Goal: Complete application form

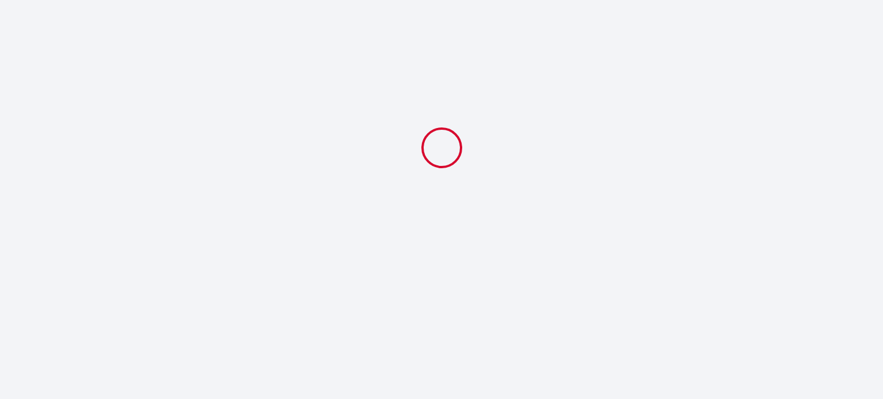
select select
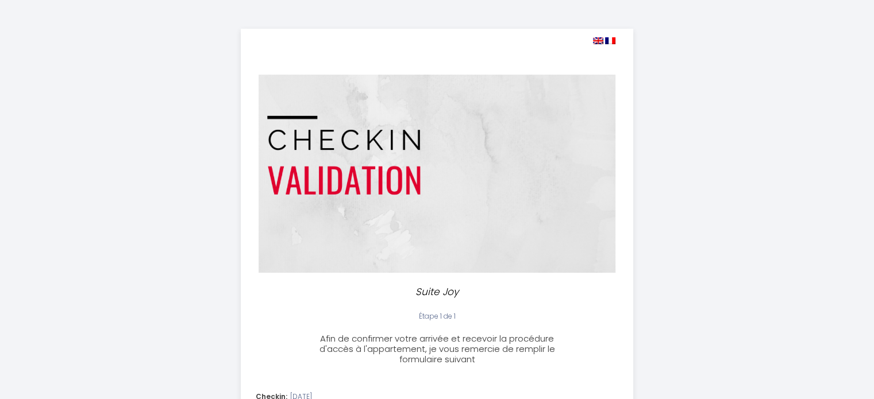
click at [599, 43] on img at bounding box center [598, 40] width 10 height 7
select select
click at [597, 41] on img at bounding box center [598, 40] width 10 height 7
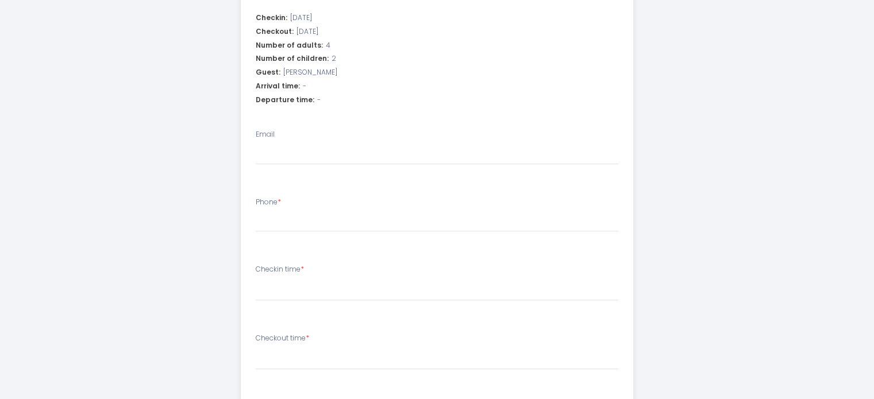
scroll to position [379, 0]
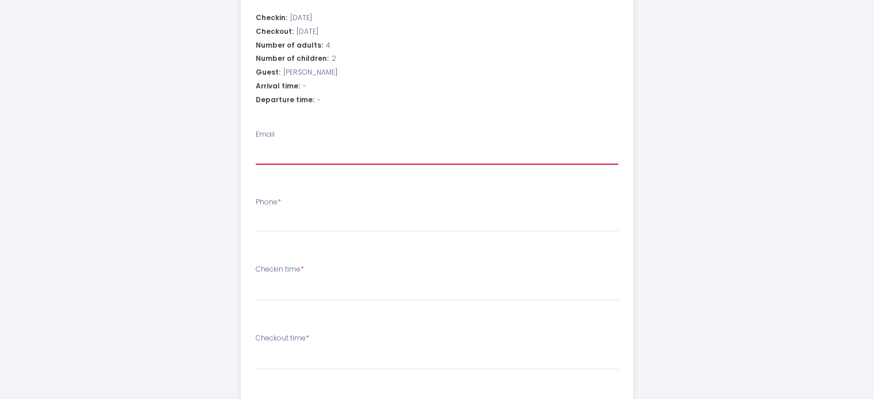
click at [423, 150] on input "Email" at bounding box center [437, 154] width 363 height 21
type input "[EMAIL_ADDRESS][DOMAIN_NAME]"
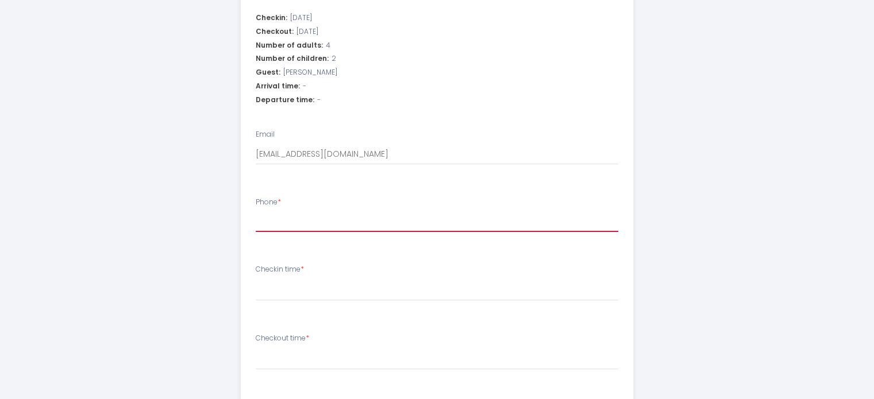
select select
type input "+"
select select
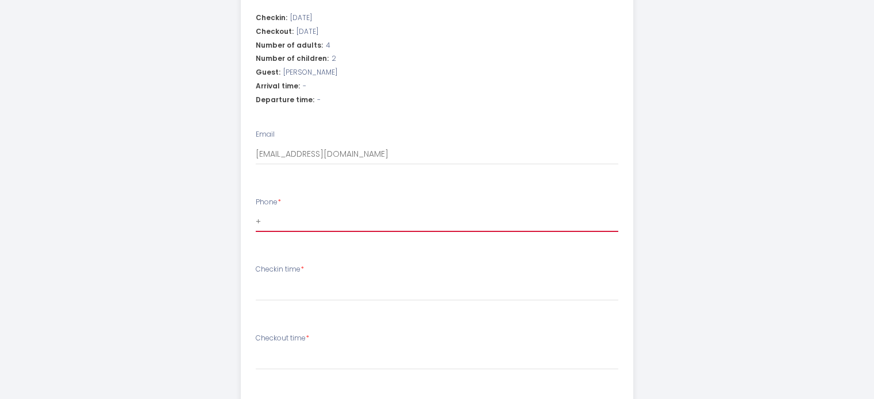
type input "+1"
select select
type input "+1-"
select select
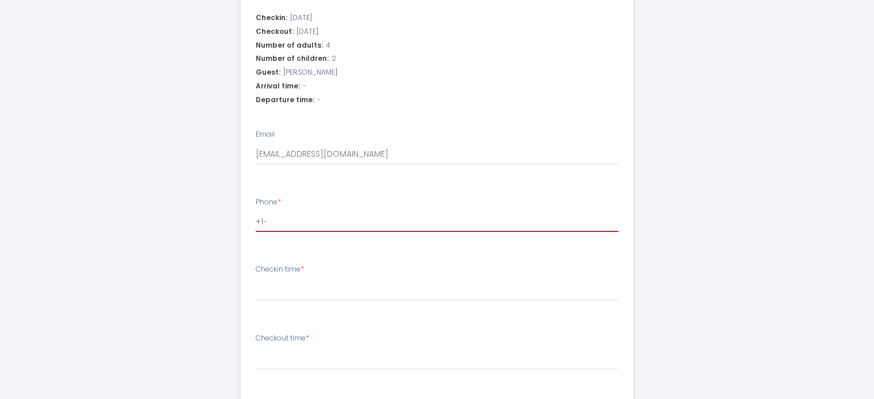
select select
type input "+1-6"
select select
type input "+1-60"
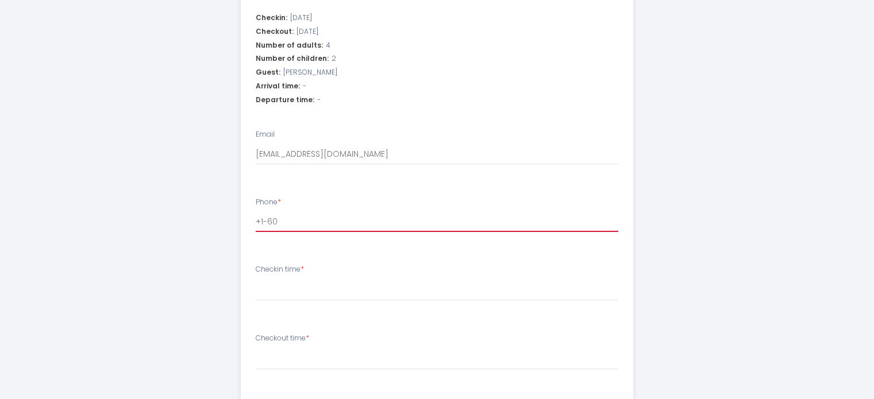
select select
type input "+1-609"
select select
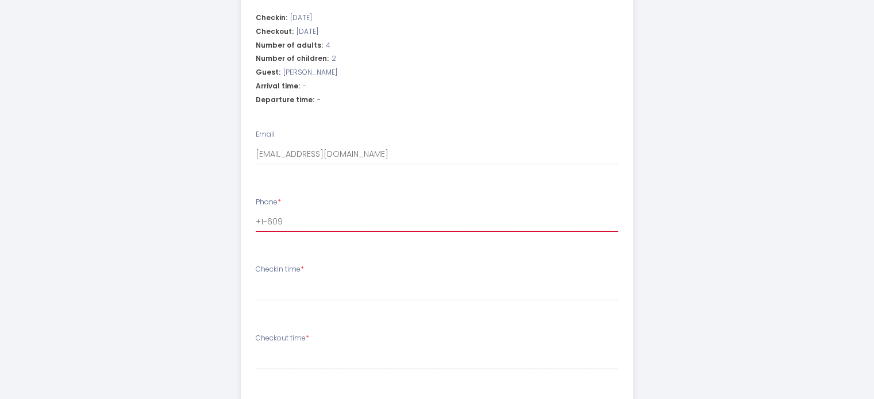
type input "+1-609-"
select select
type input "+1-609-4"
select select
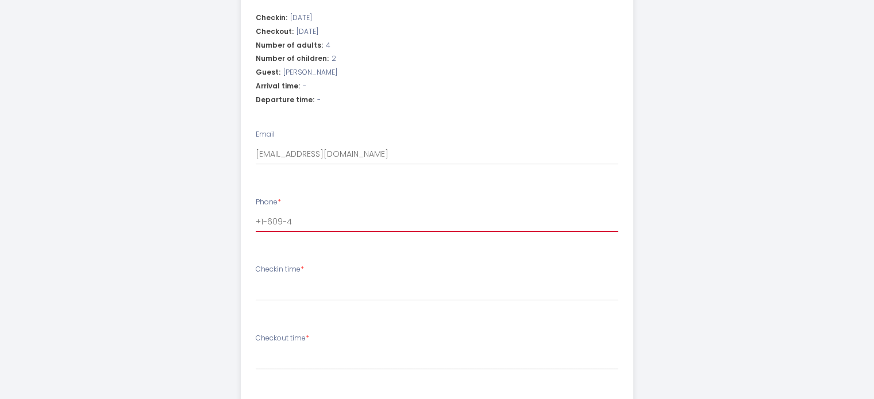
select select
type input "+1-609-41"
select select
type input "[PHONE_NUMBER]"
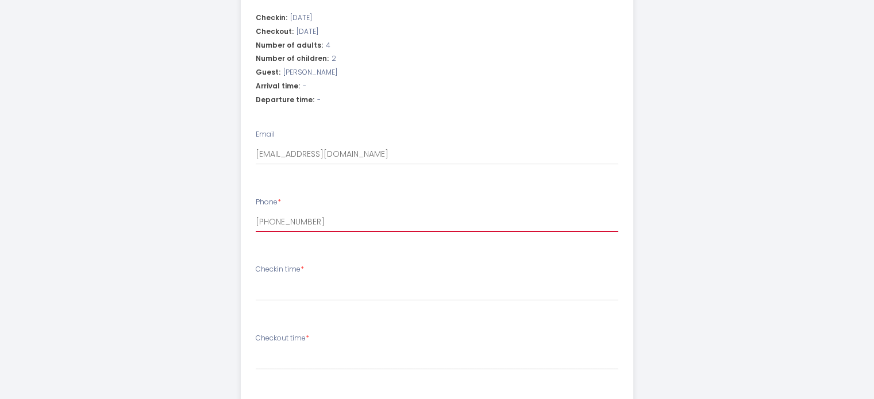
select select
type input "+1-609-413-"
select select
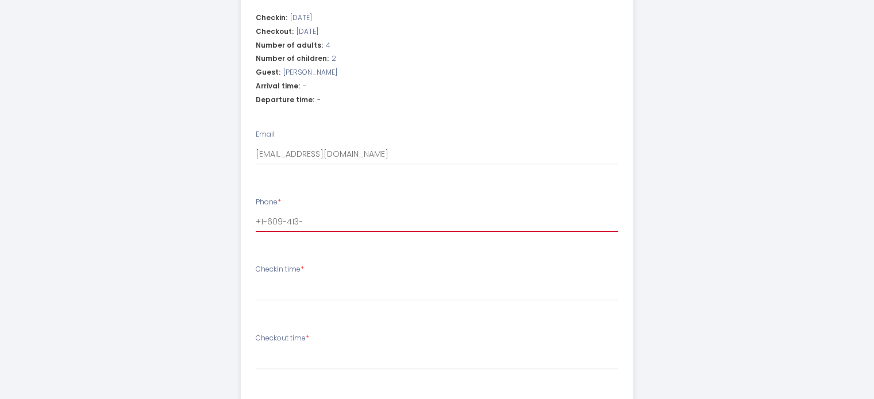
type input "[PHONE_NUMBER]"
select select
type input "[PHONE_NUMBER]"
select select
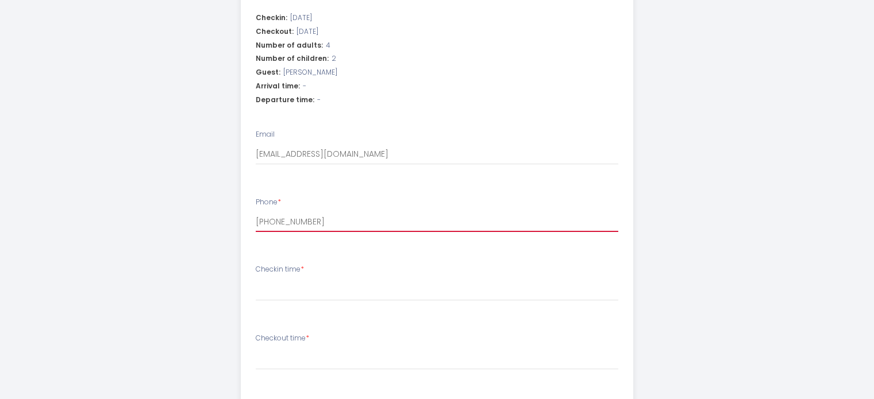
select select
type input "[PHONE_NUMBER]"
select select
type input "[PHONE_NUMBER]"
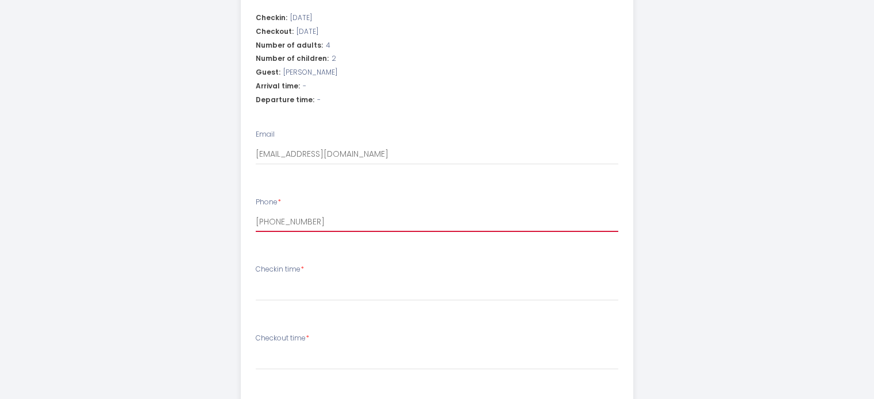
select select
type input "[PHONE_NUMBER]"
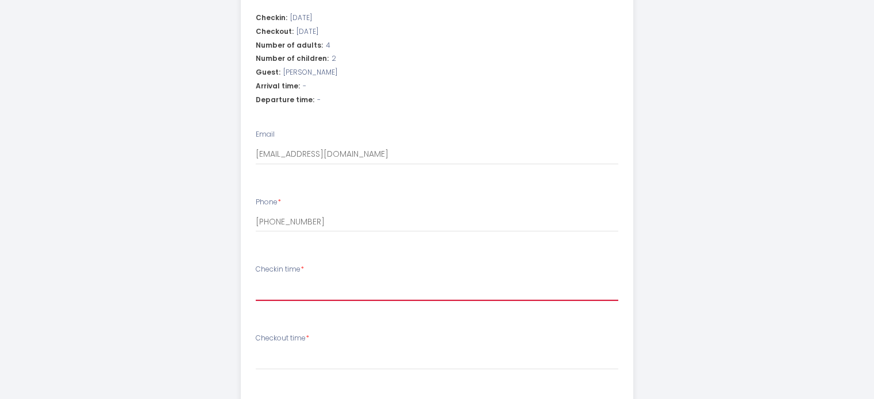
click at [292, 291] on select "15:00 15:30 16:00 16:30 17:00 17:30 18:00 18:30 19:00 19:30 20:00 20:30 21:00 2…" at bounding box center [437, 290] width 363 height 22
select select "15:00"
click at [256, 279] on select "15:00 15:30 16:00 16:30 17:00 17:30 18:00 18:30 19:00 19:30 20:00 20:30 21:00 2…" at bounding box center [437, 290] width 363 height 22
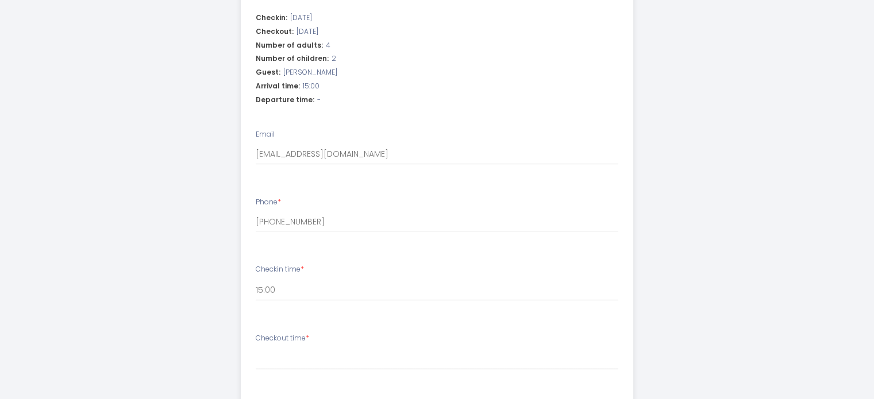
click at [695, 241] on div "Suite Joy Step 1 of 1 Afin de confirmer votre arrivée et recevoir la procédure …" at bounding box center [437, 104] width 589 height 966
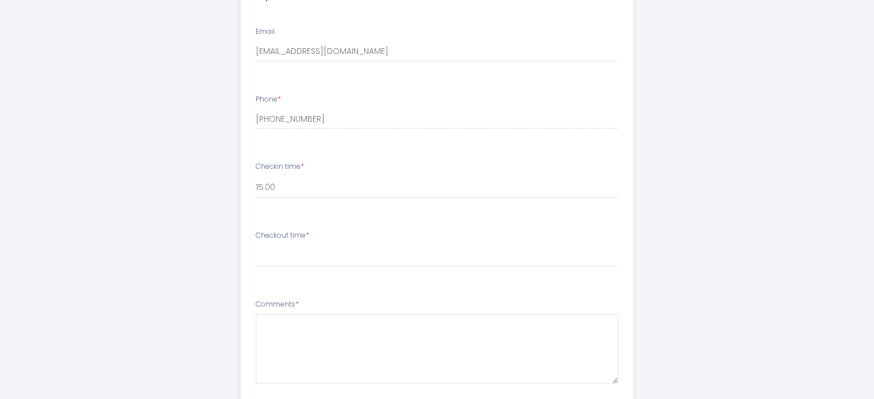
scroll to position [485, 0]
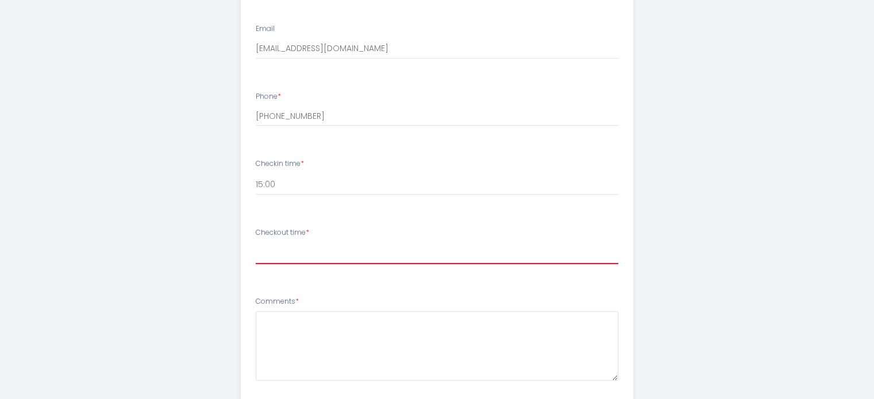
click at [294, 253] on select "00:00 00:30 01:00 01:30 02:00 02:30 03:00 03:30 04:00 04:30 05:00 05:30 06:00 0…" at bounding box center [437, 254] width 363 height 22
select select "09:30"
click at [256, 243] on select "00:00 00:30 01:00 01:30 02:00 02:30 03:00 03:30 04:00 04:30 05:00 05:30 06:00 0…" at bounding box center [437, 254] width 363 height 22
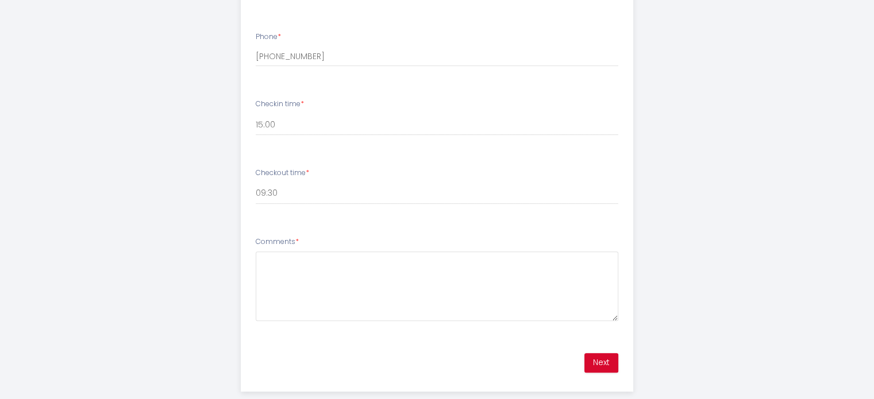
scroll to position [547, 0]
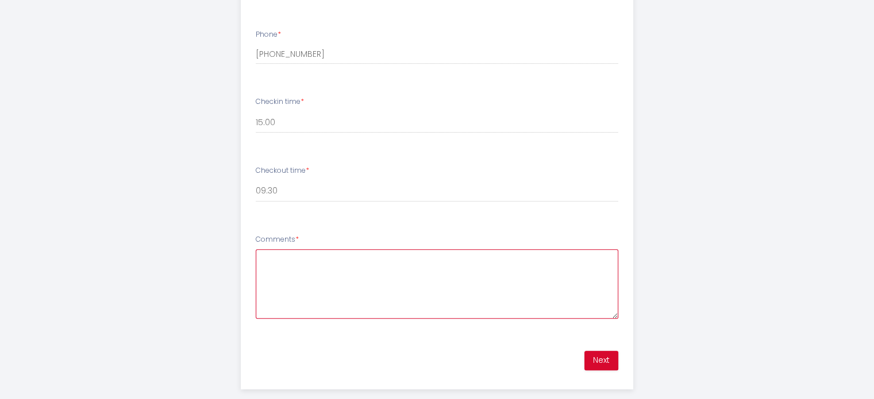
click at [315, 302] on textarea "Comments *" at bounding box center [437, 284] width 363 height 70
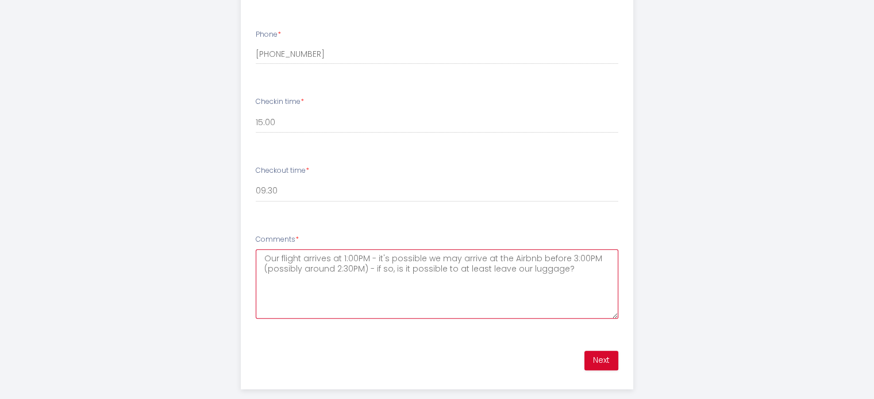
click at [500, 268] on textarea "Our flight arrives at 1:00PM - it's possible we may arrive at the Airbnb before…" at bounding box center [437, 284] width 363 height 70
click at [568, 268] on textarea "Our flight arrives at 1:00PM - it's possible we may arrive at the Airbnb before…" at bounding box center [437, 284] width 363 height 70
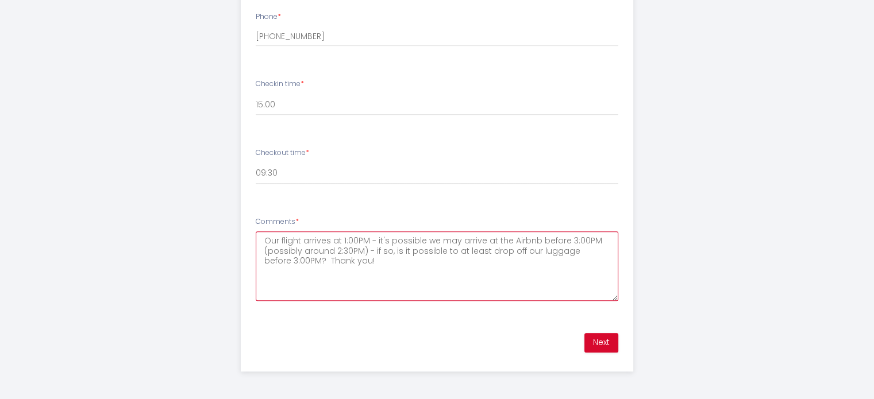
type textarea "Our flight arrives at 1:00PM - it's possible we may arrive at the Airbnb before…"
click at [601, 351] on button "Next" at bounding box center [602, 343] width 34 height 20
click at [610, 341] on button "Next" at bounding box center [602, 343] width 34 height 20
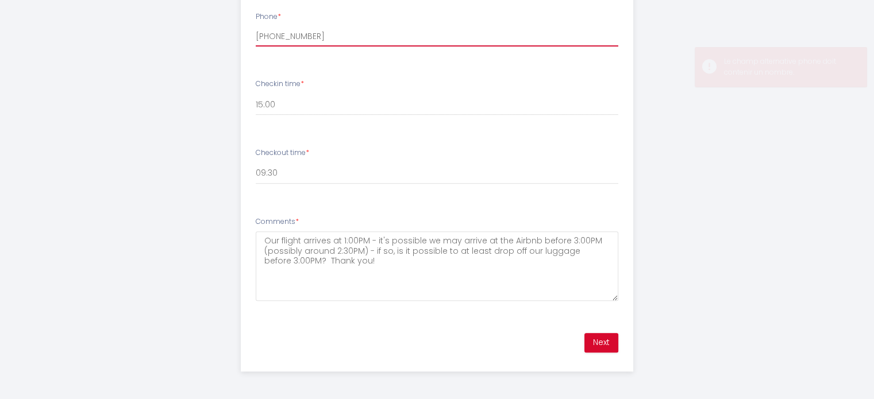
click at [258, 34] on input "[PHONE_NUMBER]" at bounding box center [437, 36] width 363 height 21
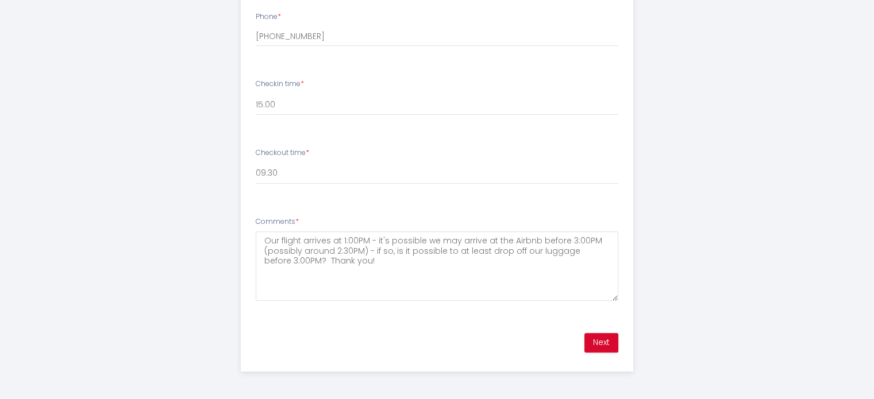
click at [607, 341] on button "Next" at bounding box center [602, 343] width 34 height 20
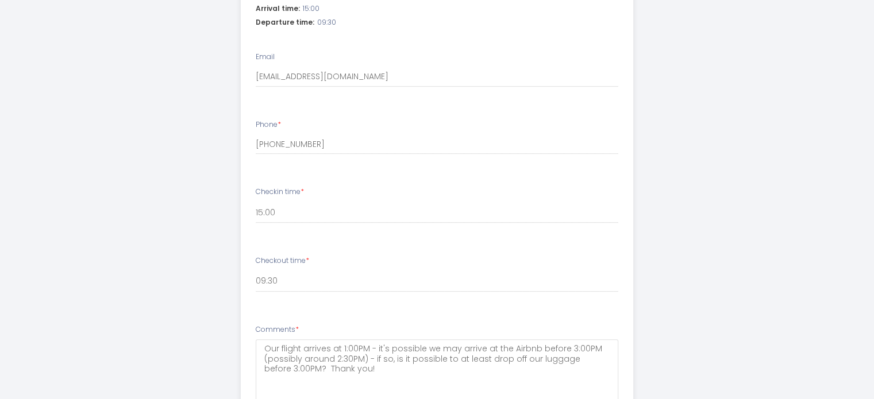
scroll to position [458, 0]
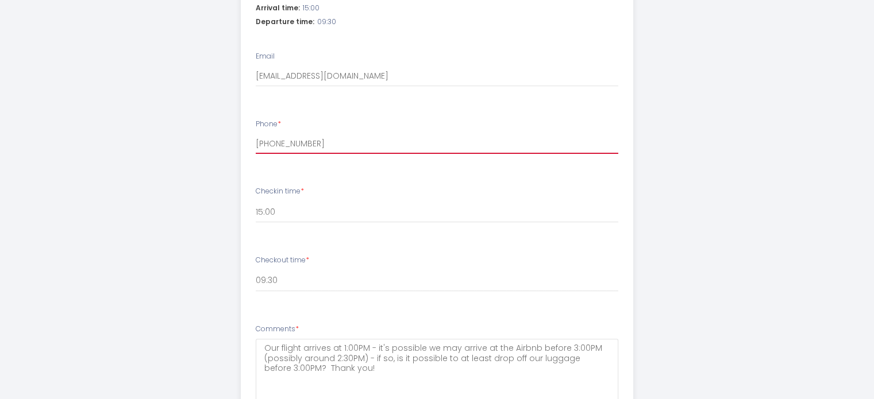
click at [262, 142] on input "[PHONE_NUMBER]" at bounding box center [437, 143] width 363 height 21
type input "16094135951"
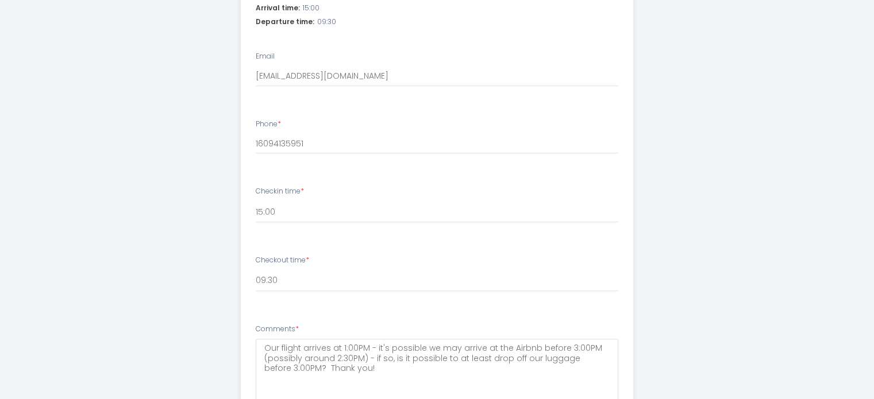
click at [235, 169] on div "Checkin: [DATE] Checkout: [DATE] Number of adults: 4 Number of children: 2 Gues…" at bounding box center [437, 170] width 406 height 526
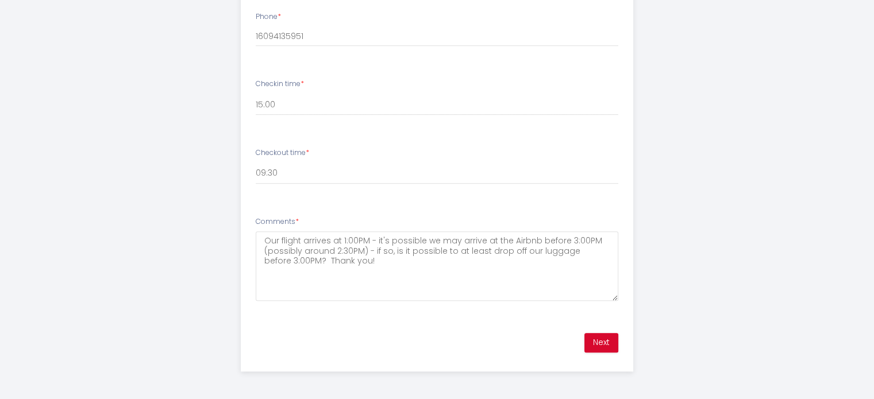
click at [598, 353] on div "Next" at bounding box center [436, 342] width 391 height 33
click at [599, 343] on button "Next" at bounding box center [602, 343] width 34 height 20
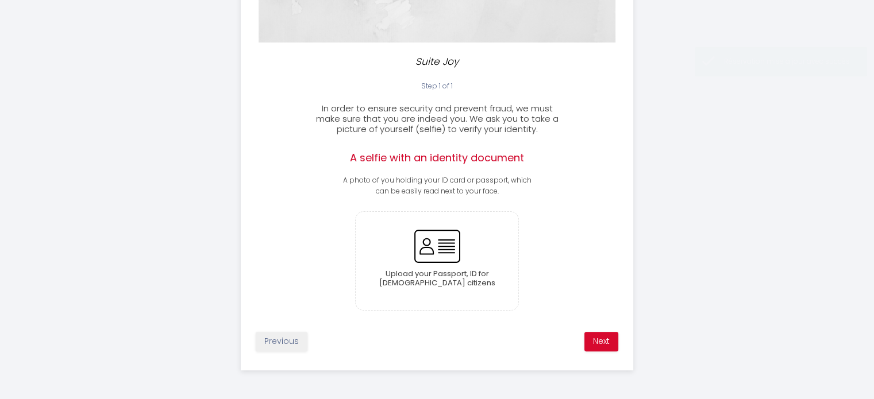
scroll to position [230, 0]
